Goal: Transaction & Acquisition: Obtain resource

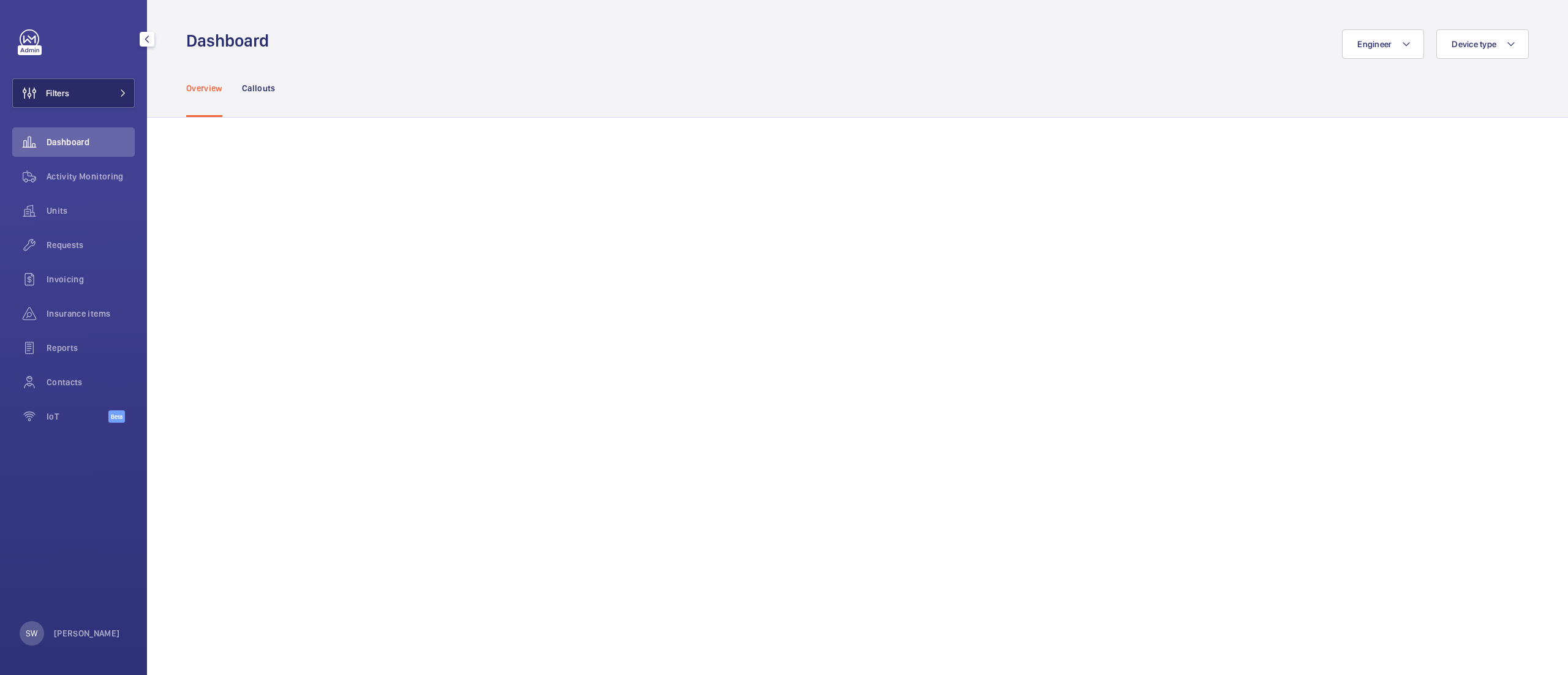
click at [99, 96] on button "Filters" at bounding box center [73, 93] width 122 height 29
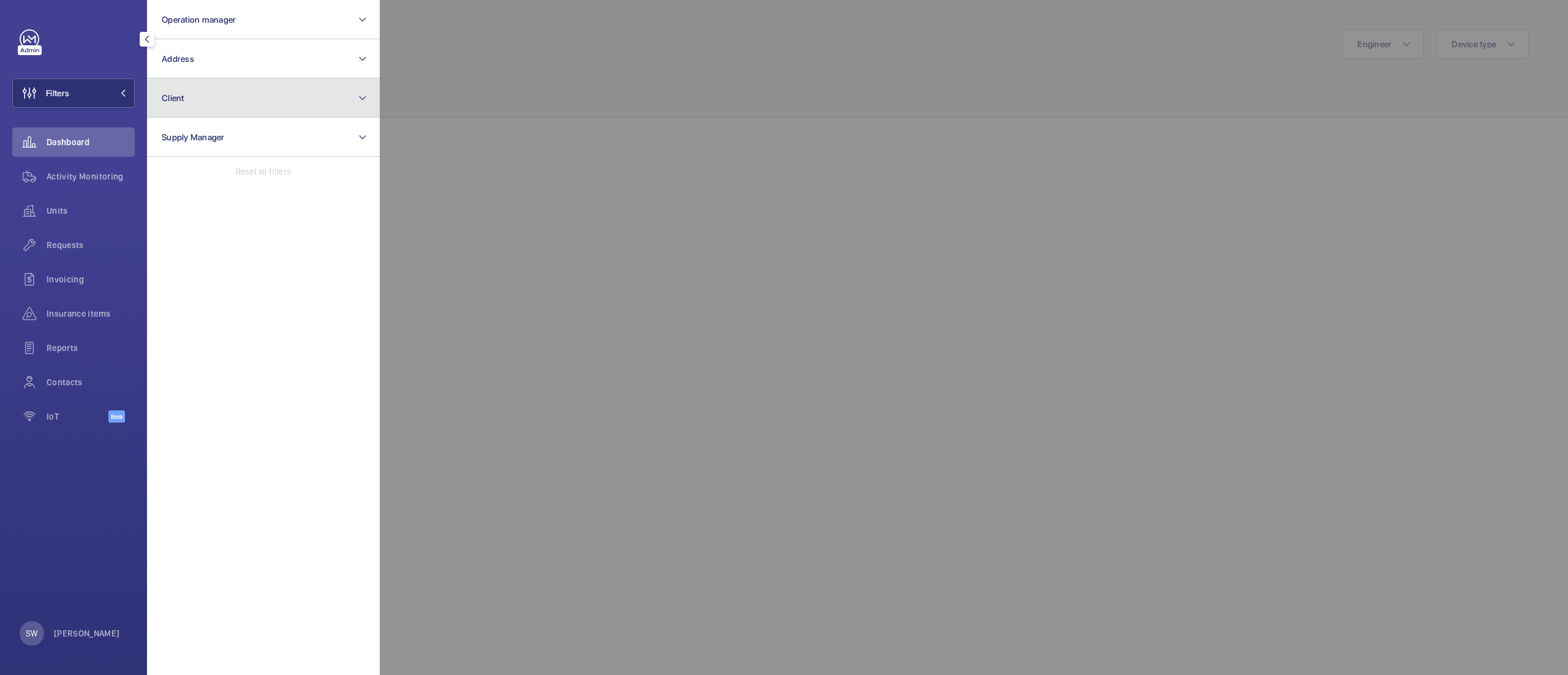
click at [253, 102] on button "Client" at bounding box center [263, 98] width 233 height 39
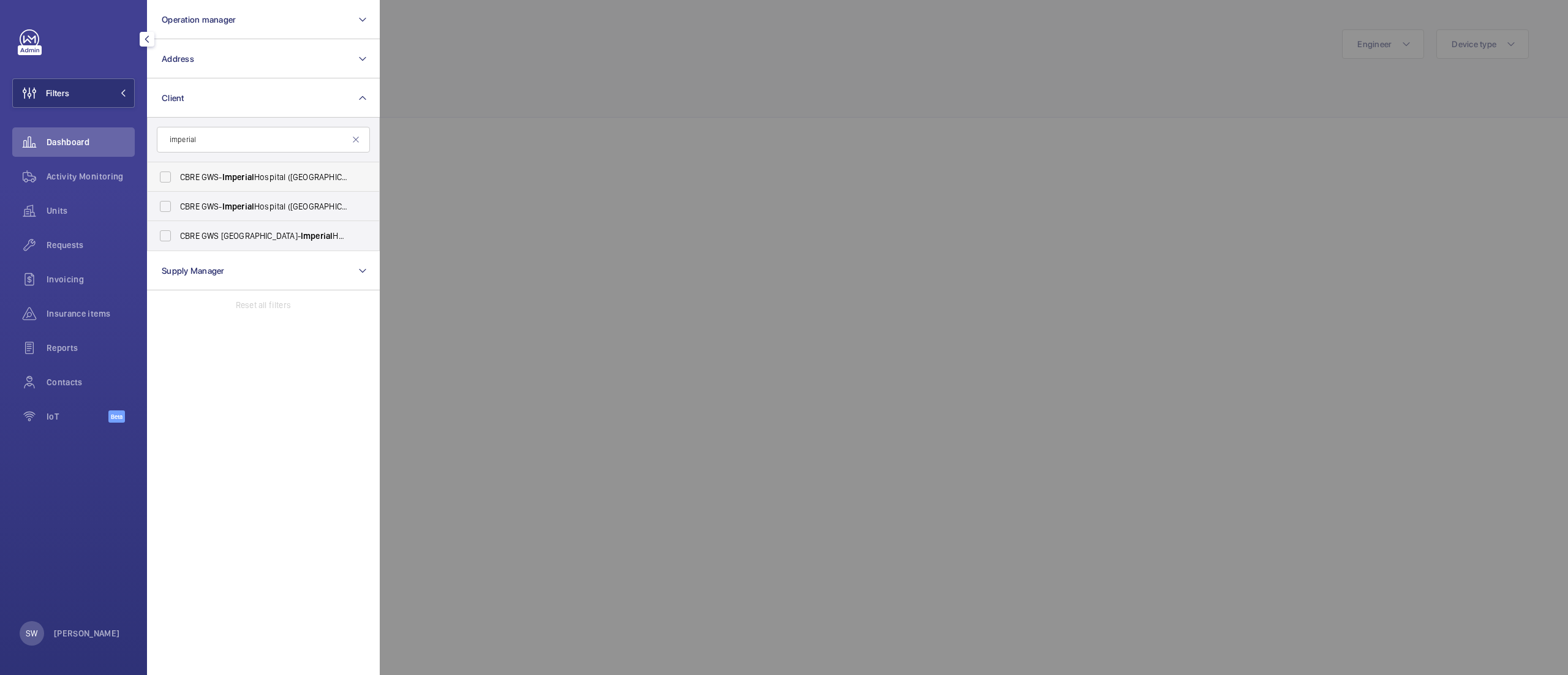
type input "imperial"
click at [250, 180] on span "Imperial" at bounding box center [238, 177] width 32 height 10
click at [178, 180] on input "CBRE GWS- [GEOGRAPHIC_DATA] ([GEOGRAPHIC_DATA])" at bounding box center [165, 177] width 25 height 25
checkbox input "true"
click at [247, 204] on span "Imperial" at bounding box center [238, 206] width 32 height 10
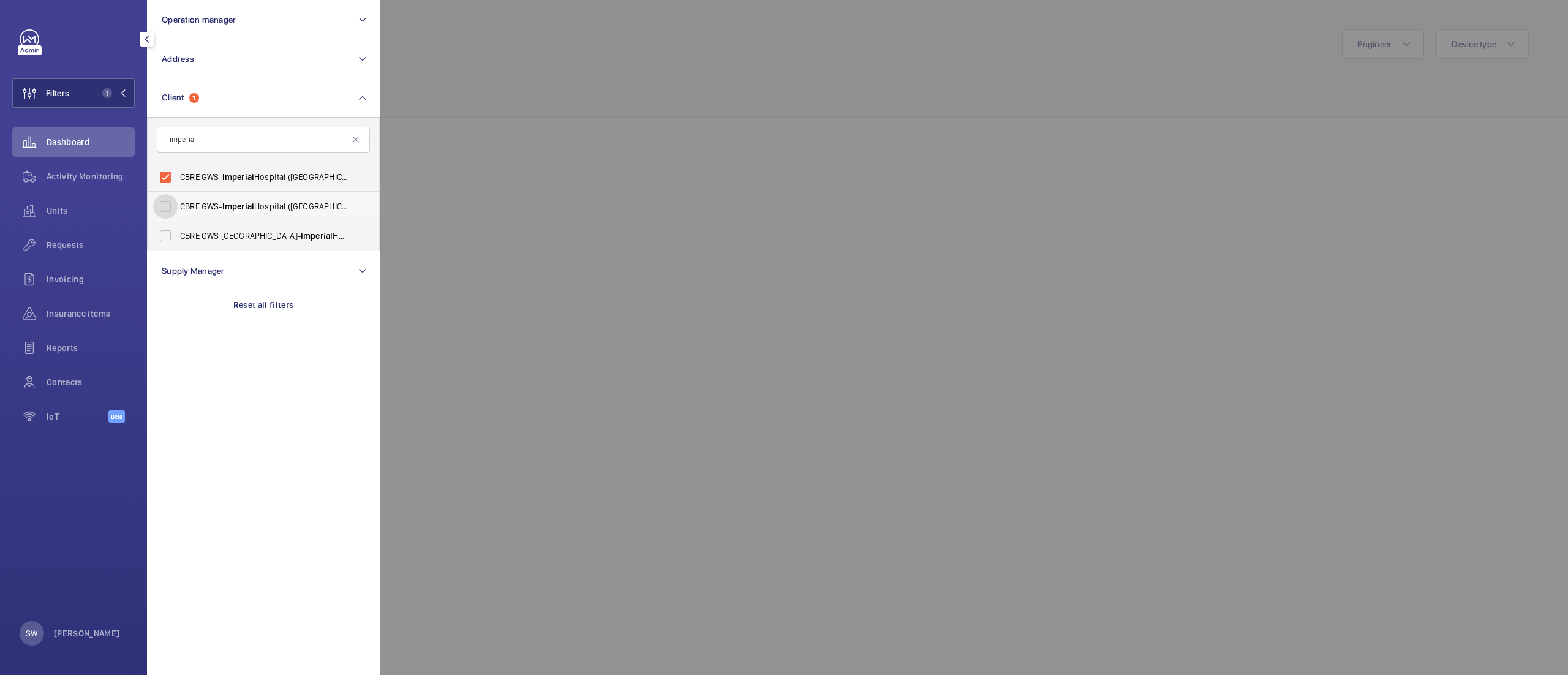
click at [178, 204] on input "CBRE GWS- [GEOGRAPHIC_DATA] ([GEOGRAPHIC_DATA][PERSON_NAME])" at bounding box center [165, 206] width 25 height 25
checkbox input "true"
click at [485, 162] on div at bounding box center [1164, 338] width 1568 height 675
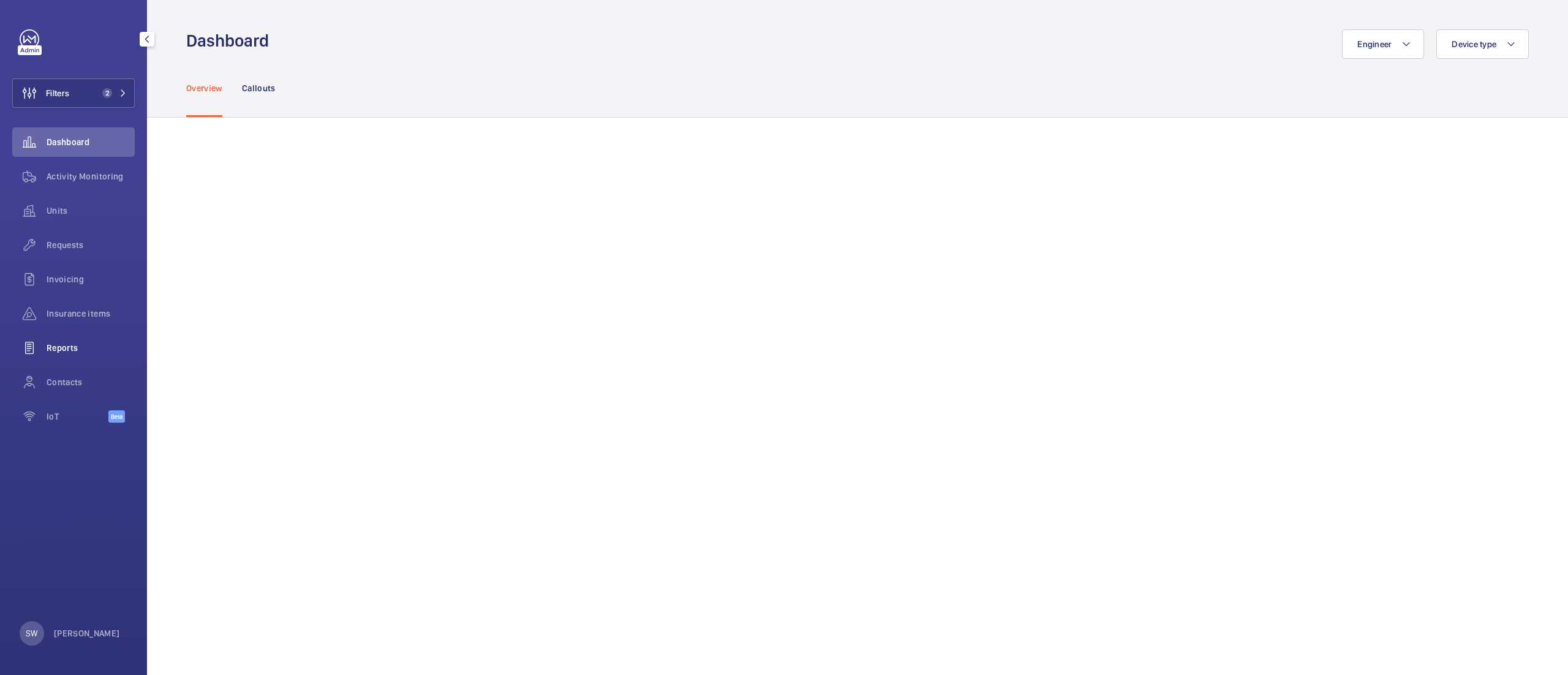
click at [62, 347] on span "Reports" at bounding box center [90, 348] width 88 height 12
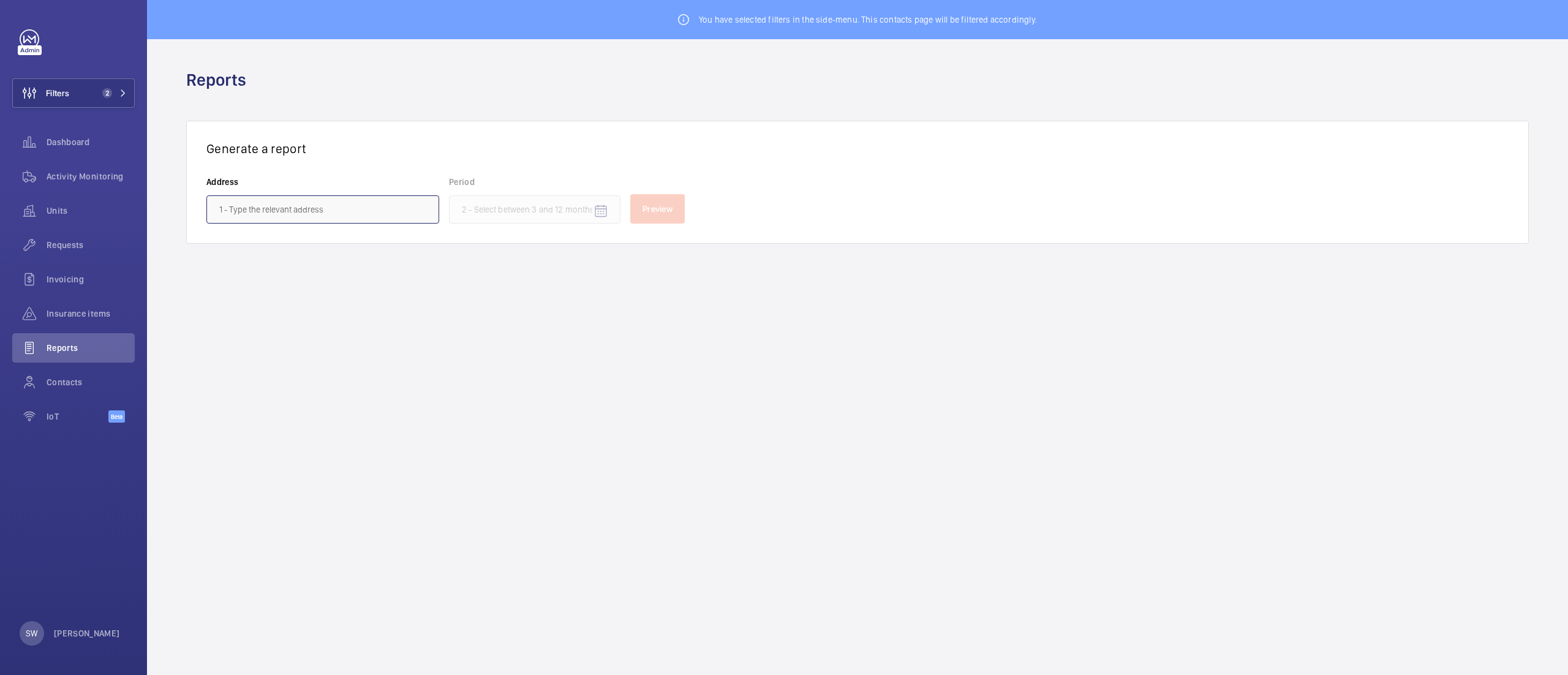
click at [400, 210] on input "text" at bounding box center [322, 209] width 233 height 28
click at [372, 242] on span "[GEOGRAPHIC_DATA][PERSON_NAME][STREET_ADDRESS]" at bounding box center [322, 246] width 207 height 12
type input "[GEOGRAPHIC_DATA][PERSON_NAME][STREET_ADDRESS]"
click at [542, 207] on input at bounding box center [534, 209] width 171 height 28
drag, startPoint x: 486, startPoint y: 333, endPoint x: 513, endPoint y: 331, distance: 27.1
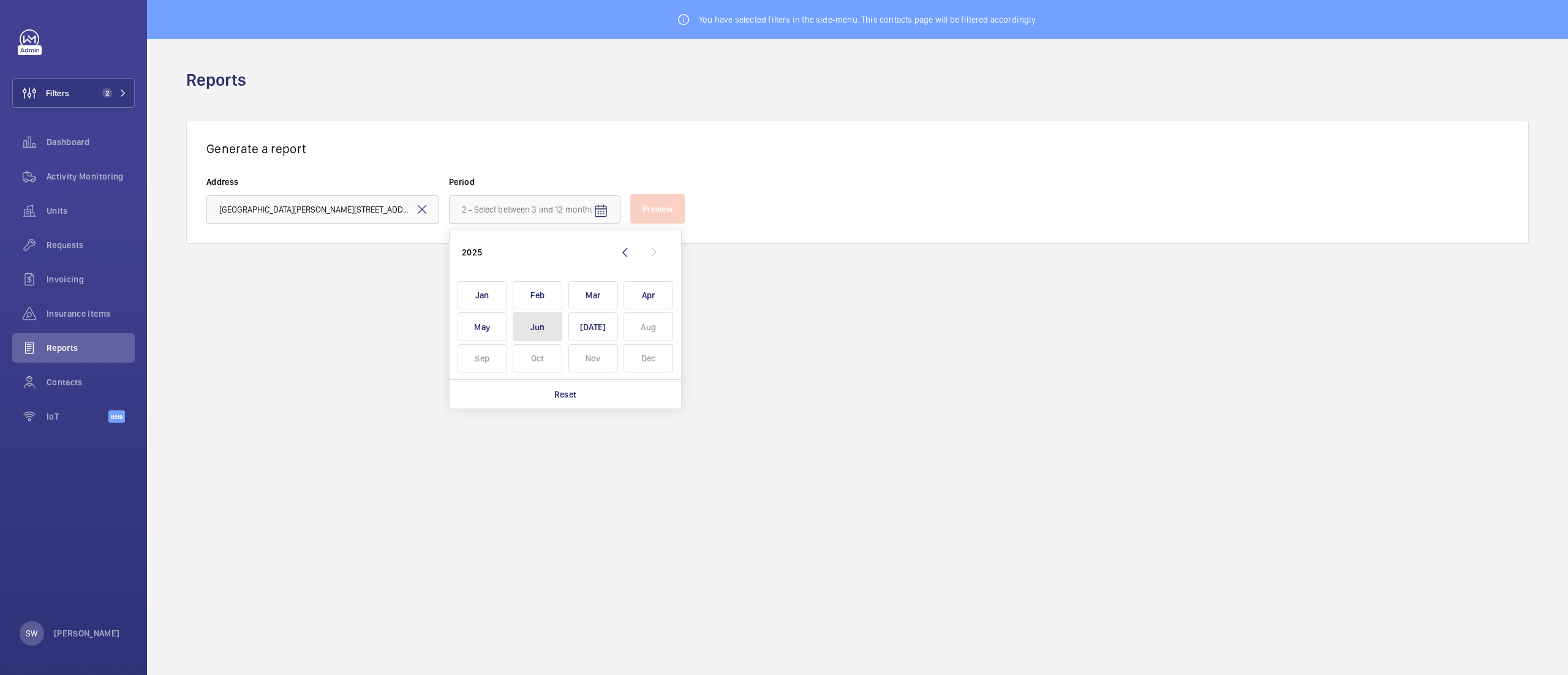
click at [486, 333] on span "May" at bounding box center [482, 327] width 50 height 29
click at [588, 329] on span "[DATE]" at bounding box center [593, 327] width 50 height 29
type input "[DATE] - [DATE]"
click at [667, 212] on span "Preview" at bounding box center [658, 209] width 30 height 10
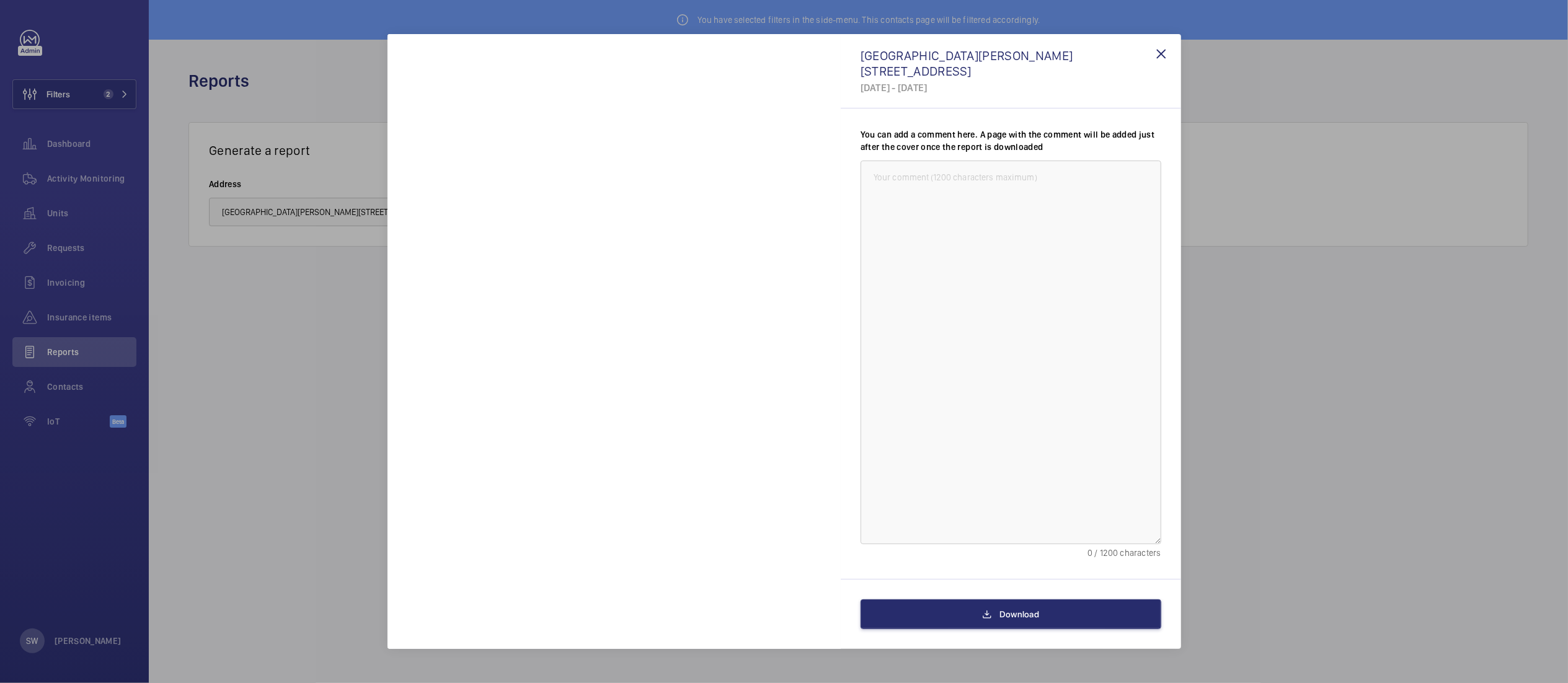
click at [1466, 106] on div at bounding box center [784, 342] width 1568 height 683
click at [992, 612] on button "Download" at bounding box center [1010, 614] width 301 height 30
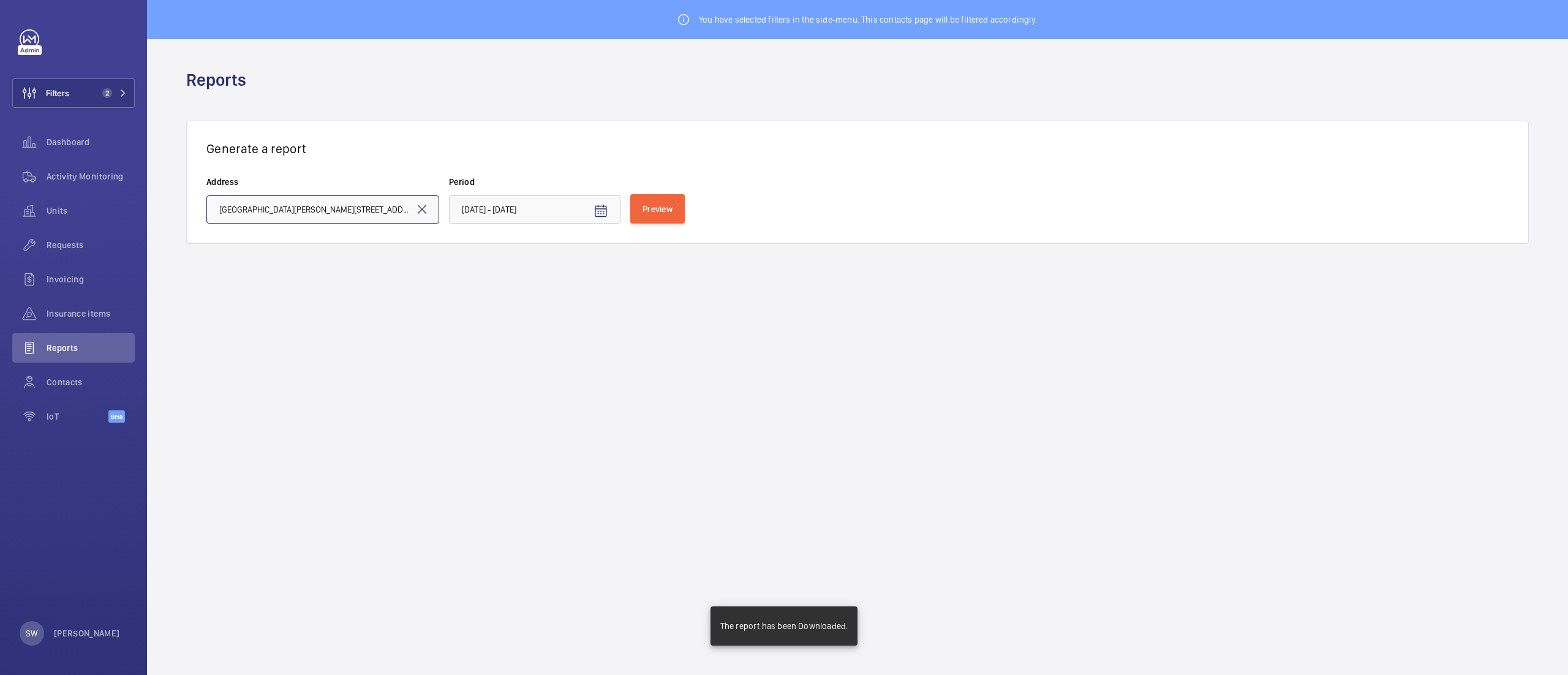
click at [381, 217] on input "[GEOGRAPHIC_DATA][PERSON_NAME][STREET_ADDRESS]" at bounding box center [322, 209] width 233 height 28
click at [368, 270] on span "[GEOGRAPHIC_DATA] - [GEOGRAPHIC_DATA]" at bounding box center [299, 276] width 161 height 12
type input "[GEOGRAPHIC_DATA] - [GEOGRAPHIC_DATA]"
click at [648, 197] on button "Preview" at bounding box center [658, 208] width 55 height 29
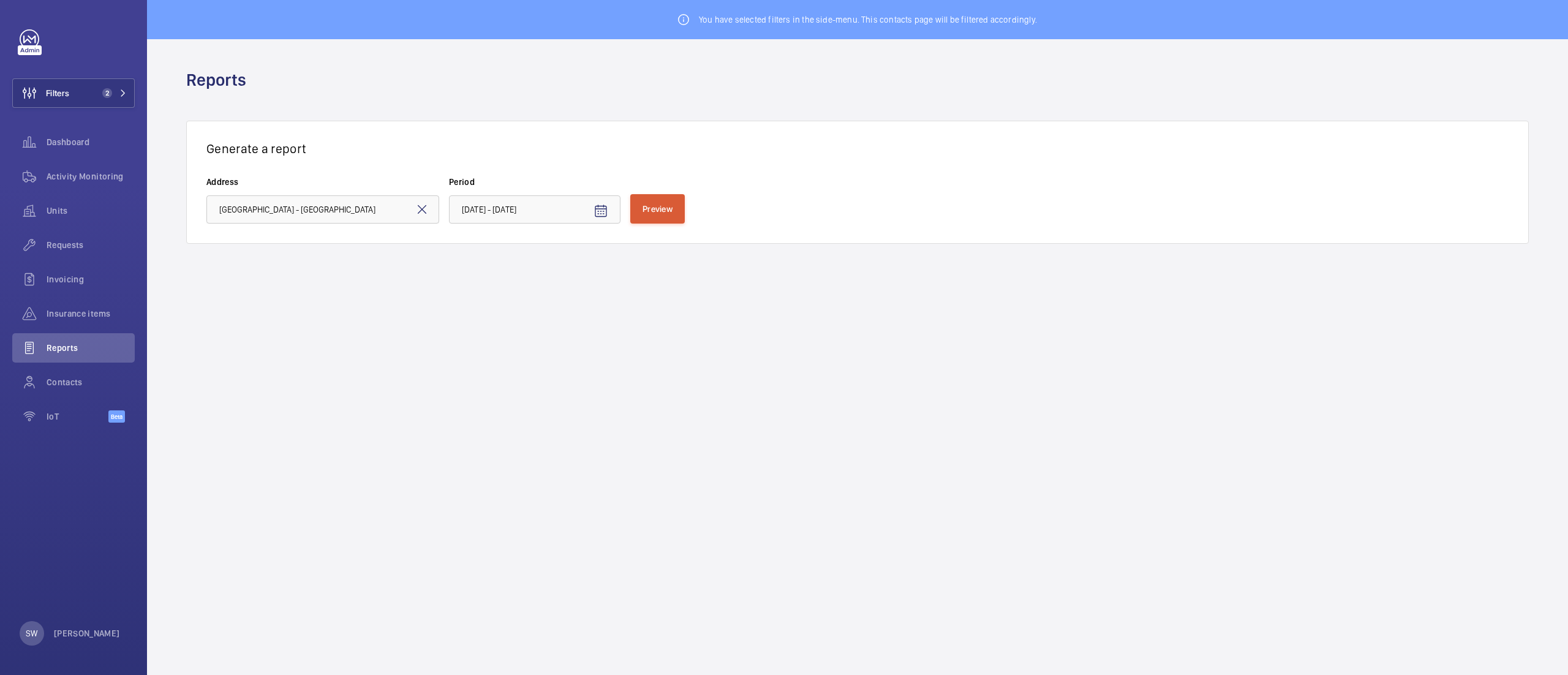
scroll to position [0, 0]
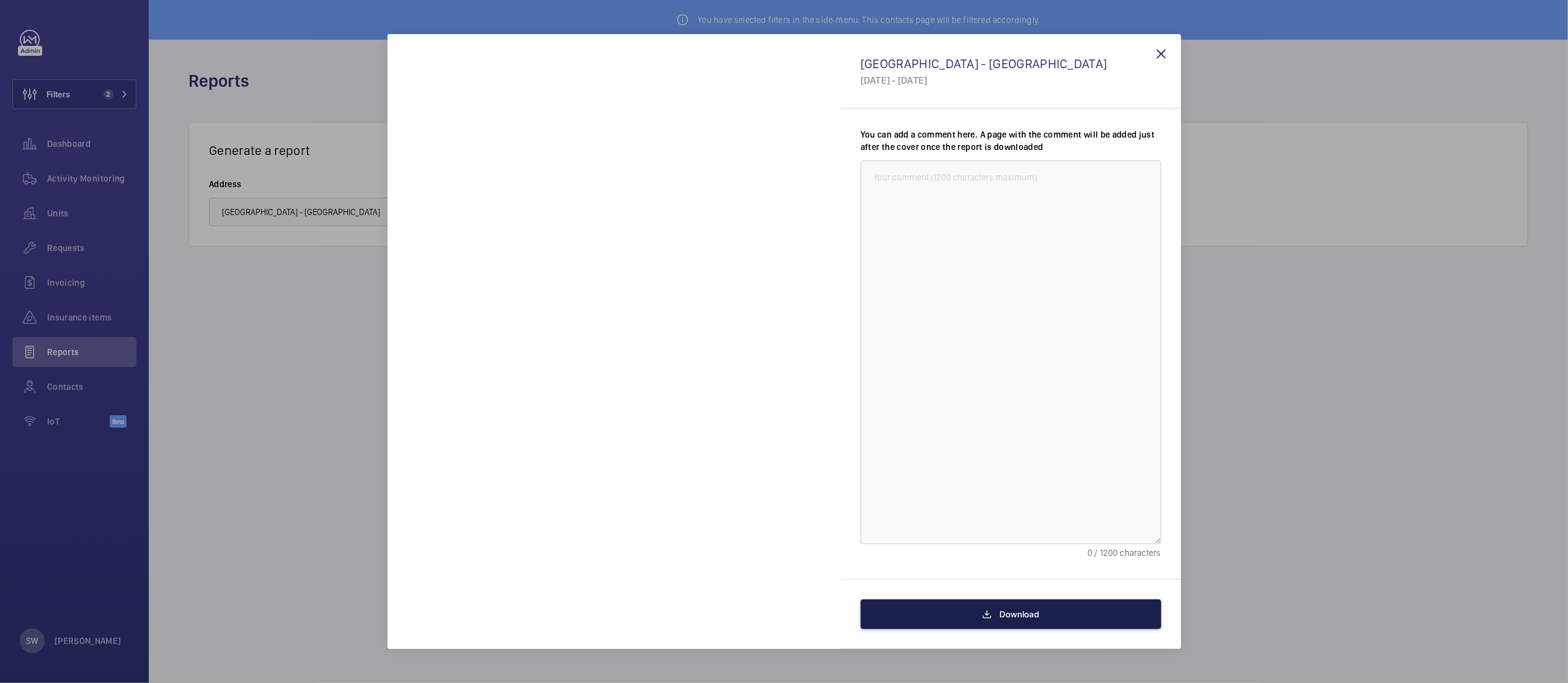
click at [1036, 612] on span "Download" at bounding box center [1018, 614] width 39 height 10
